Goal: Find specific fact: Find specific fact

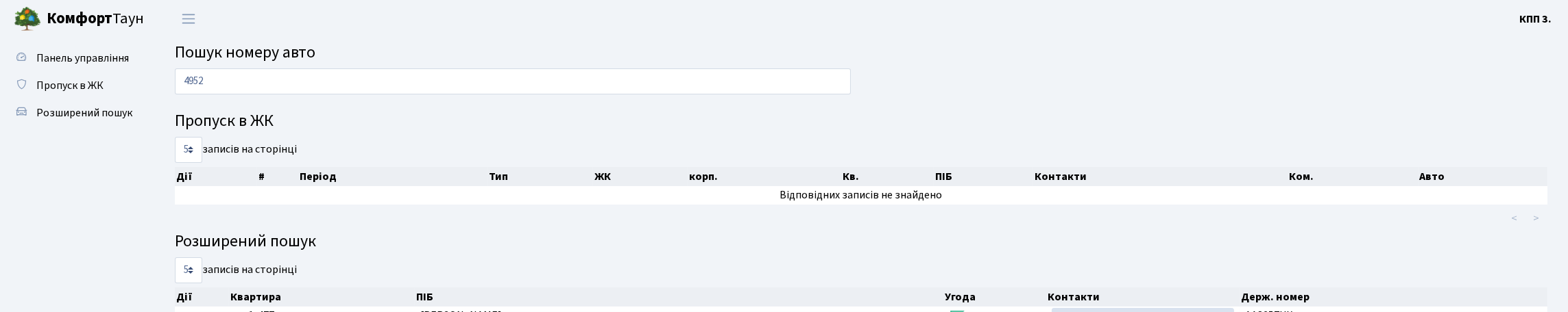
click at [508, 85] on input "4952" at bounding box center [512, 81] width 676 height 26
type input "4932"
